Goal: Transaction & Acquisition: Book appointment/travel/reservation

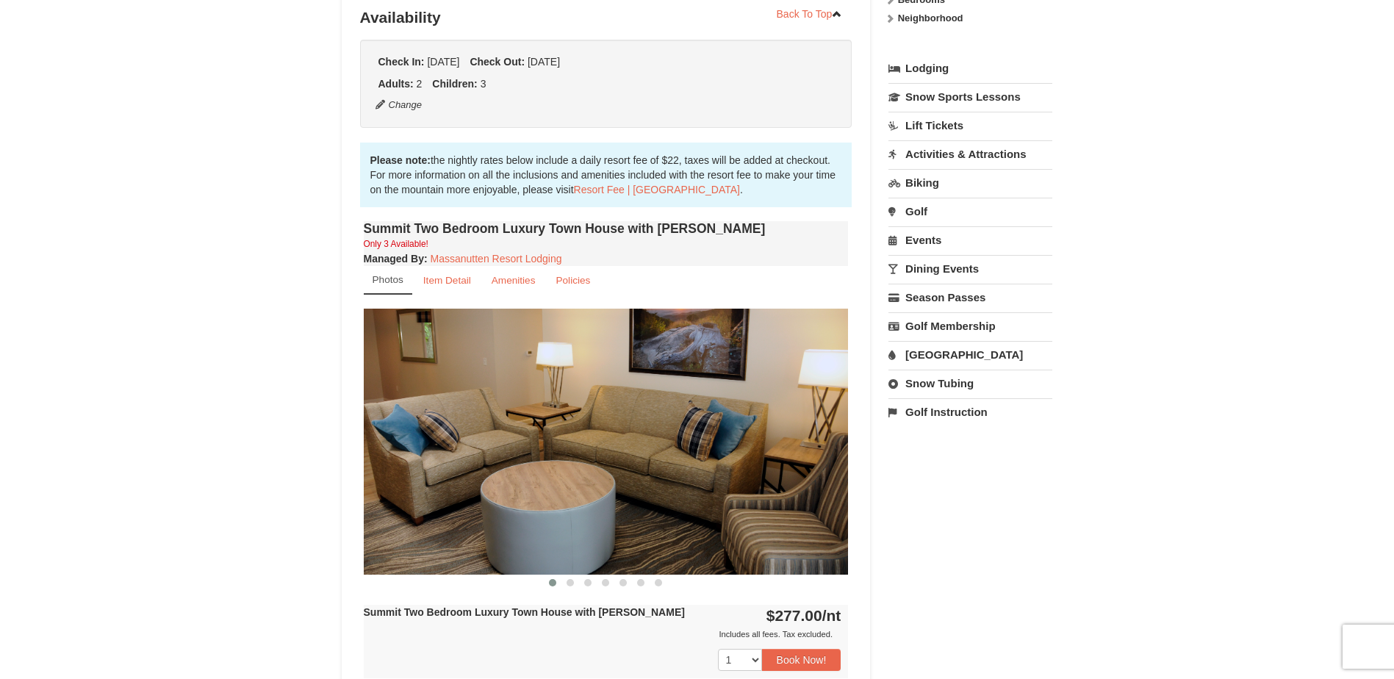
scroll to position [368, 0]
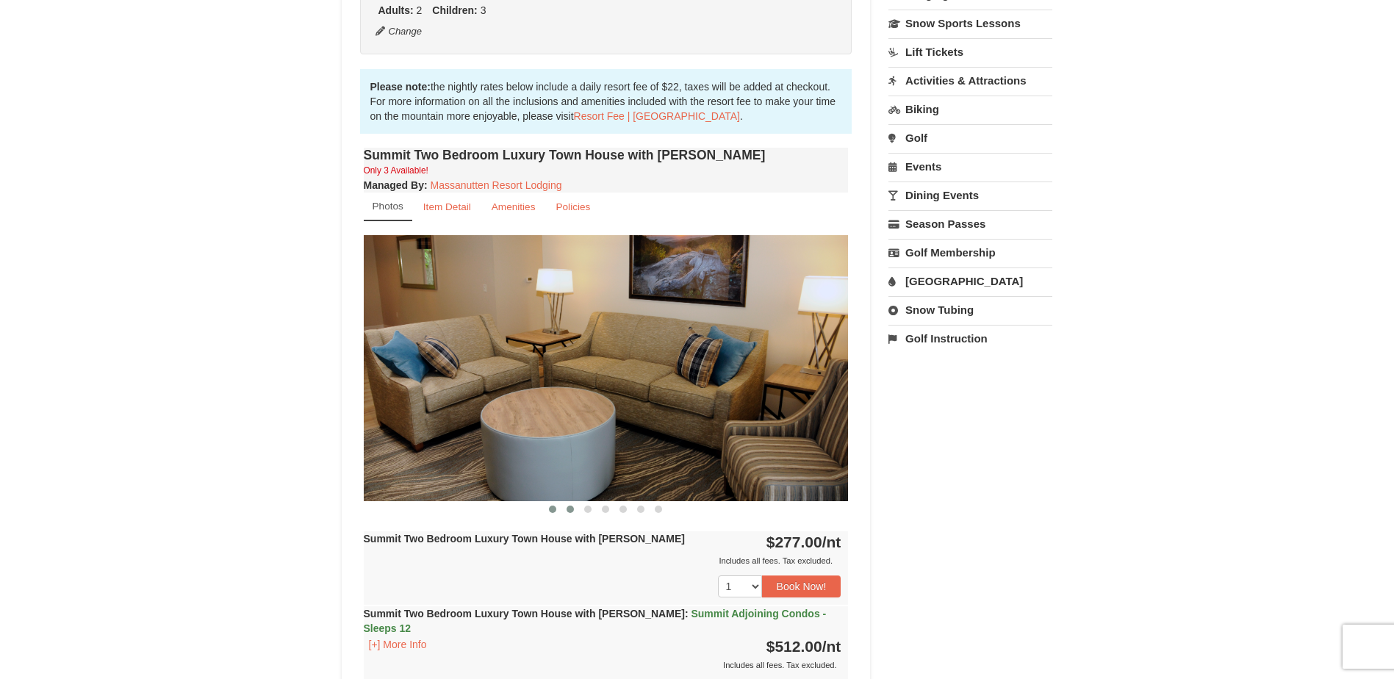
click at [568, 507] on span at bounding box center [570, 509] width 7 height 7
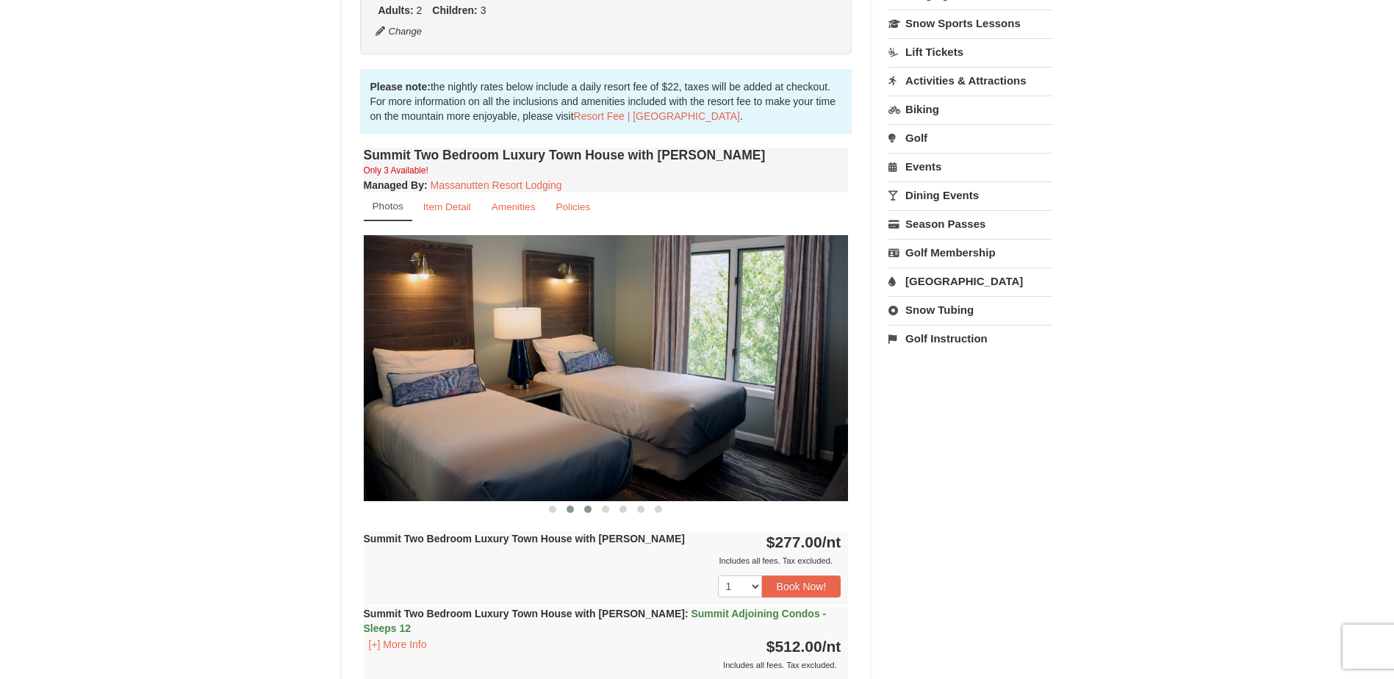
click at [590, 512] on span at bounding box center [587, 509] width 7 height 7
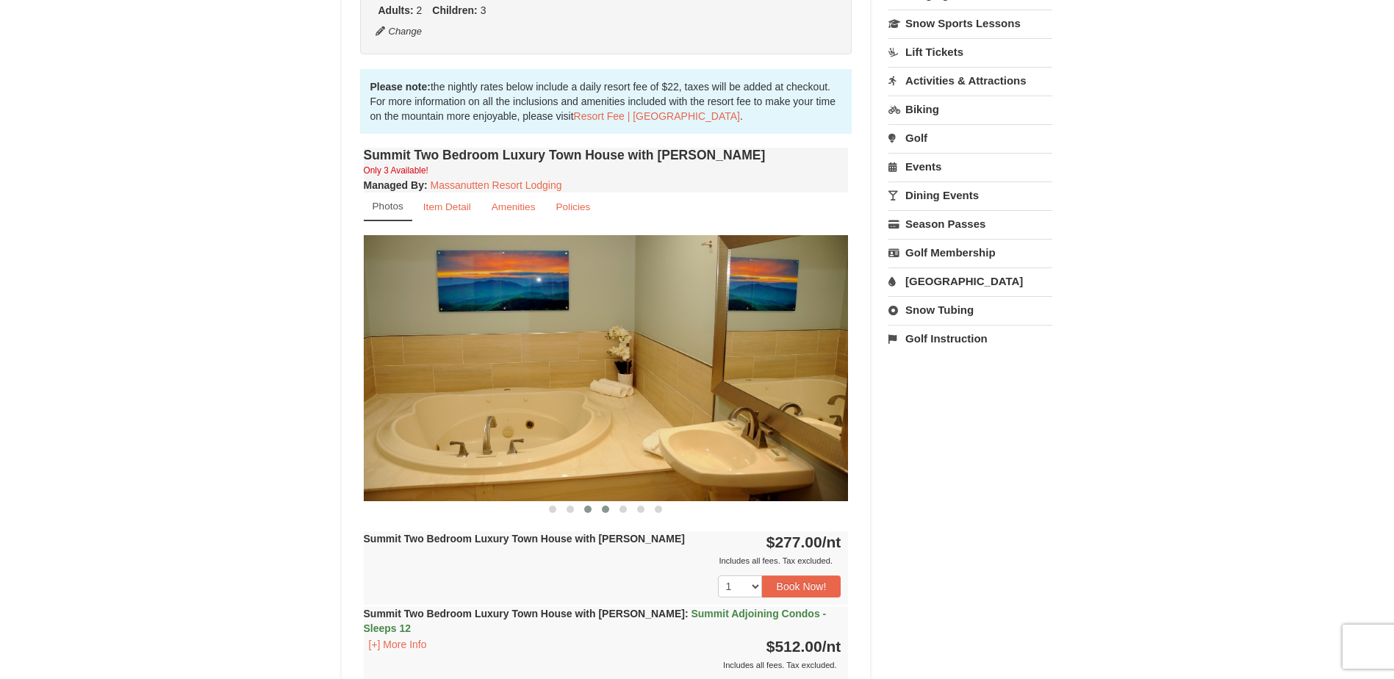
click at [602, 511] on span at bounding box center [605, 509] width 7 height 7
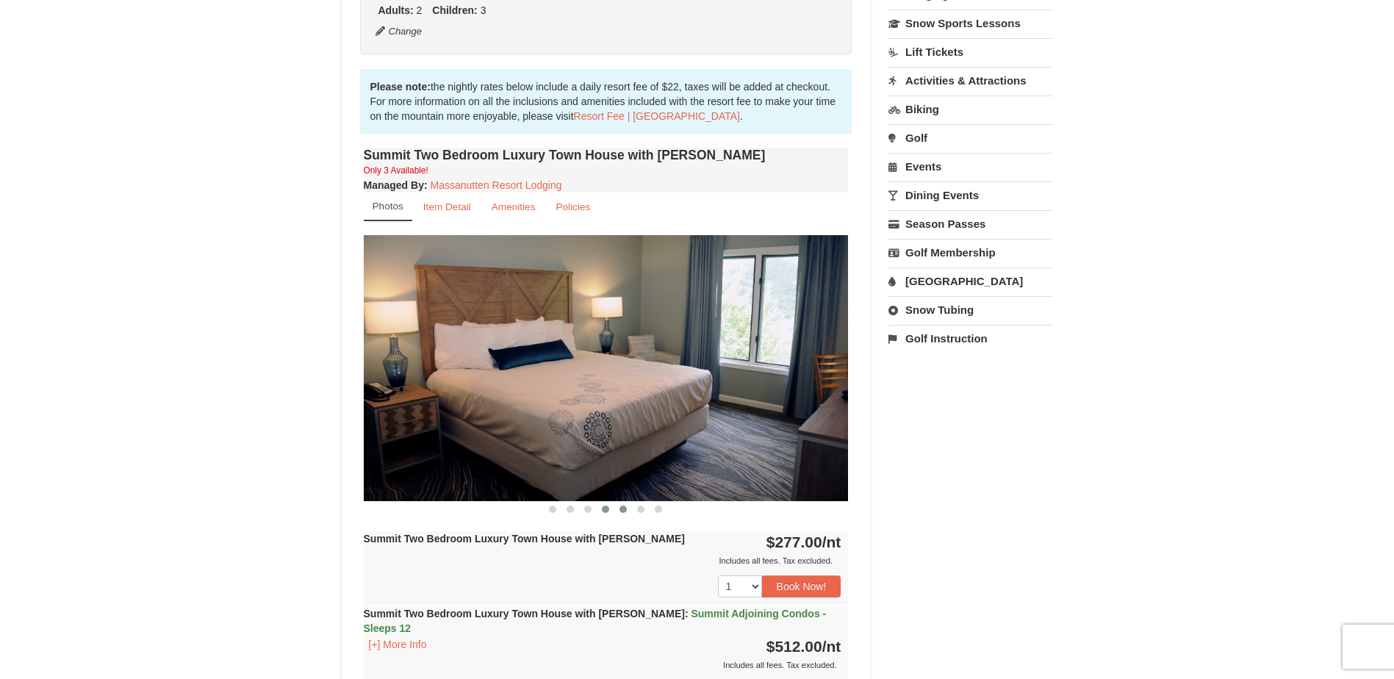
click at [623, 509] on span at bounding box center [623, 509] width 7 height 7
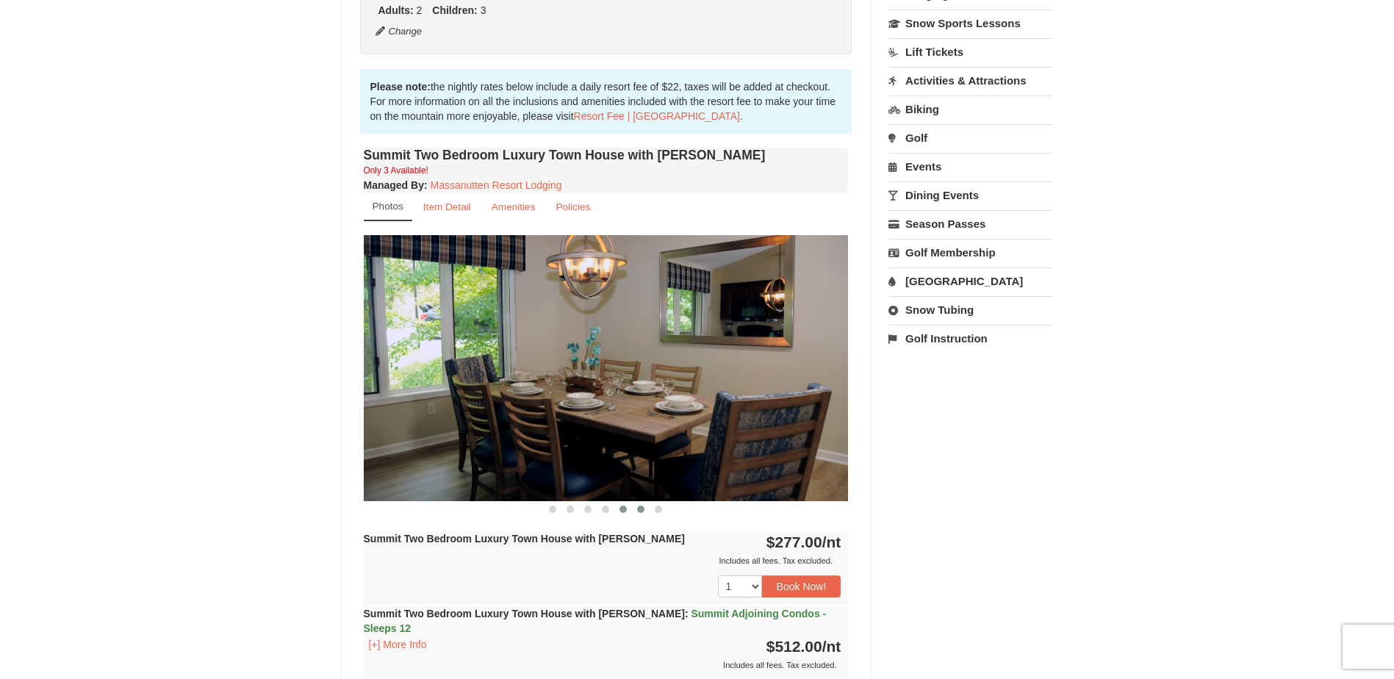
click at [637, 511] on span at bounding box center [640, 509] width 7 height 7
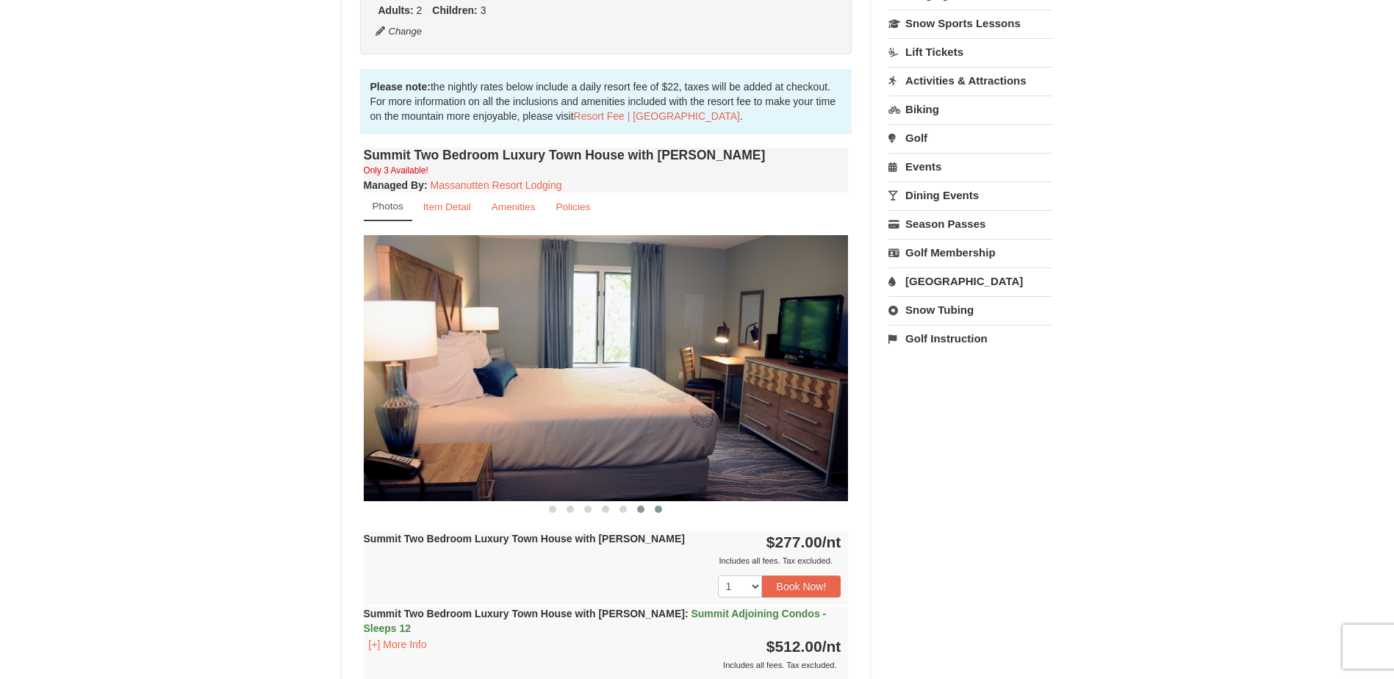
click at [655, 511] on span at bounding box center [658, 509] width 7 height 7
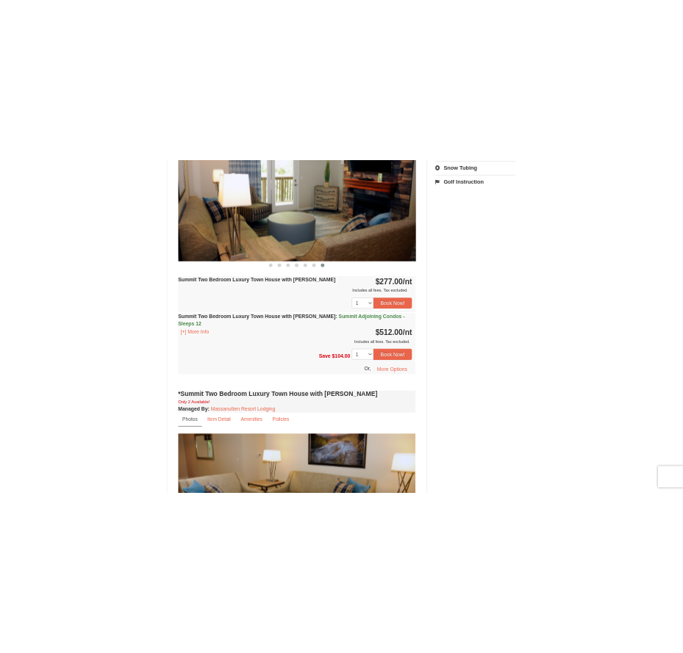
scroll to position [0, 0]
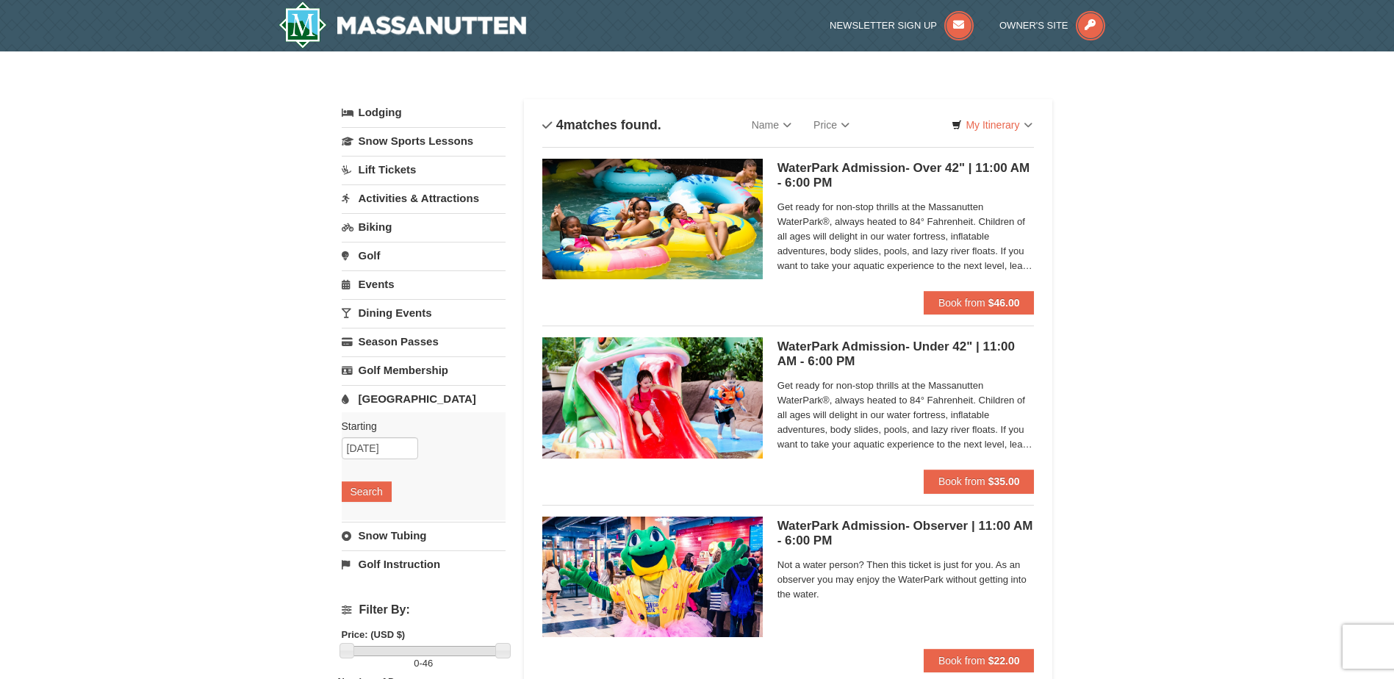
click at [880, 164] on h5 "WaterPark Admission- Over 42" | 11:00 AM - 6:00 PM Massanutten Indoor/Outdoor W…" at bounding box center [906, 175] width 257 height 29
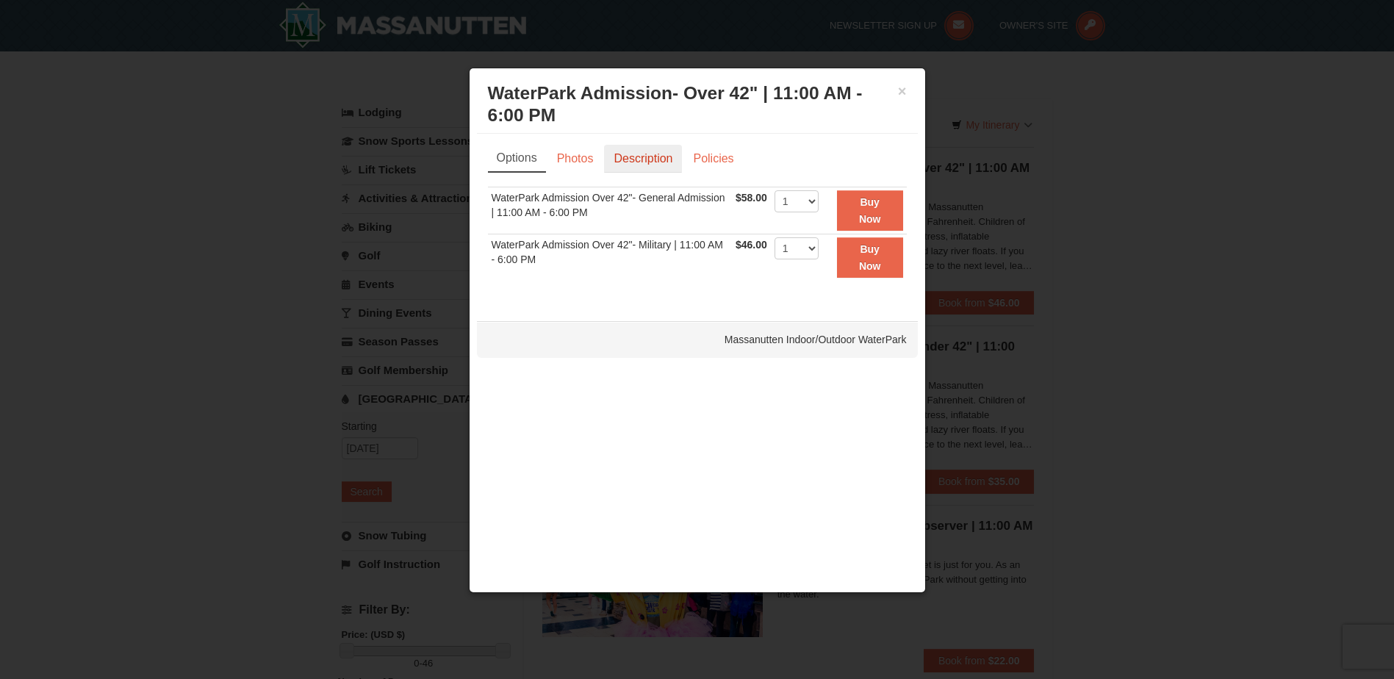
click at [654, 154] on link "Description" at bounding box center [643, 159] width 78 height 28
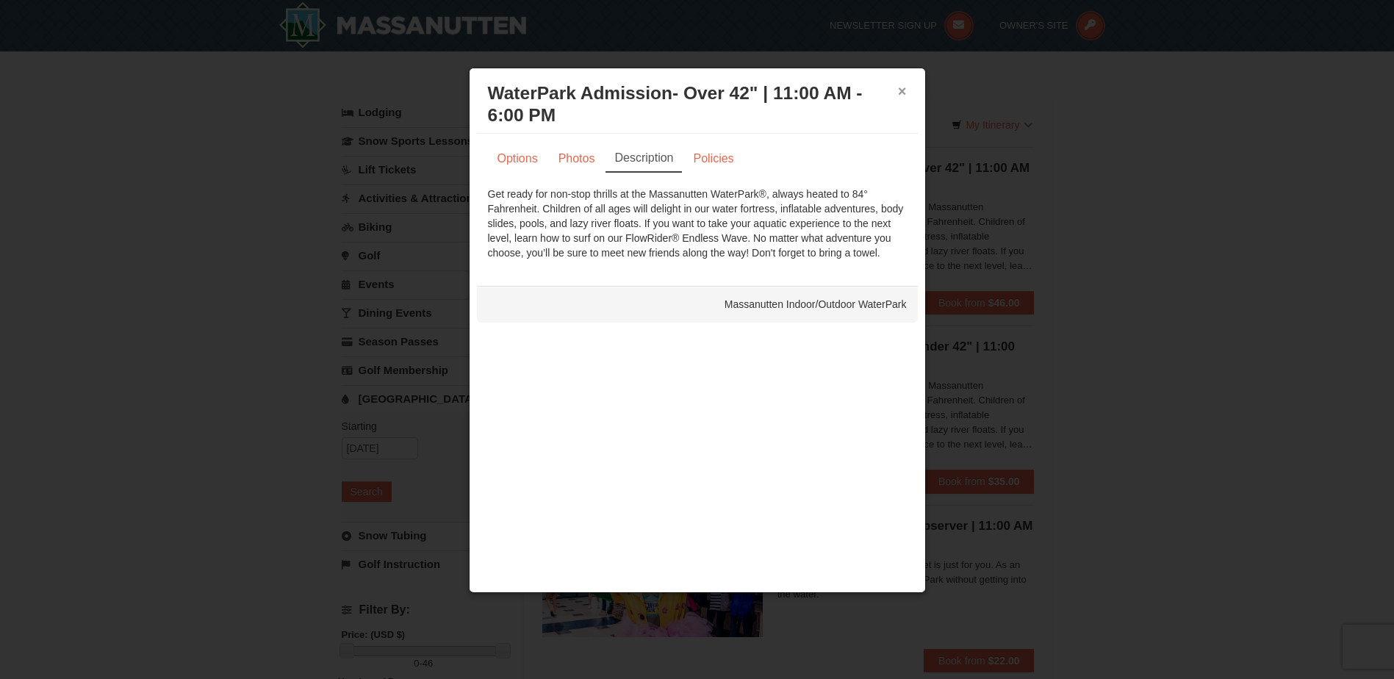
click at [903, 85] on button "×" at bounding box center [902, 91] width 9 height 15
